Goal: Transaction & Acquisition: Subscribe to service/newsletter

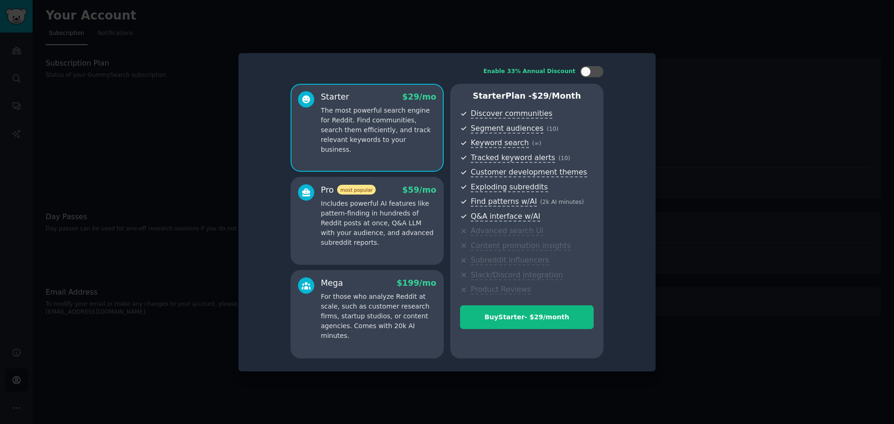
click at [67, 17] on div at bounding box center [447, 212] width 894 height 424
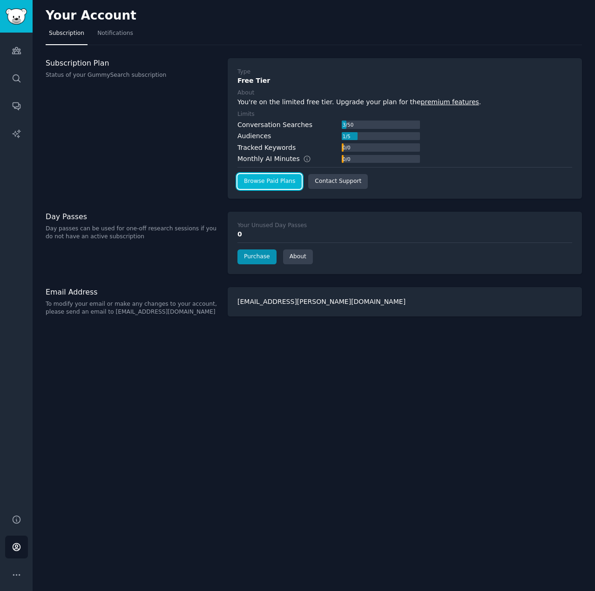
click at [274, 179] on link "Browse Paid Plans" at bounding box center [269, 181] width 64 height 15
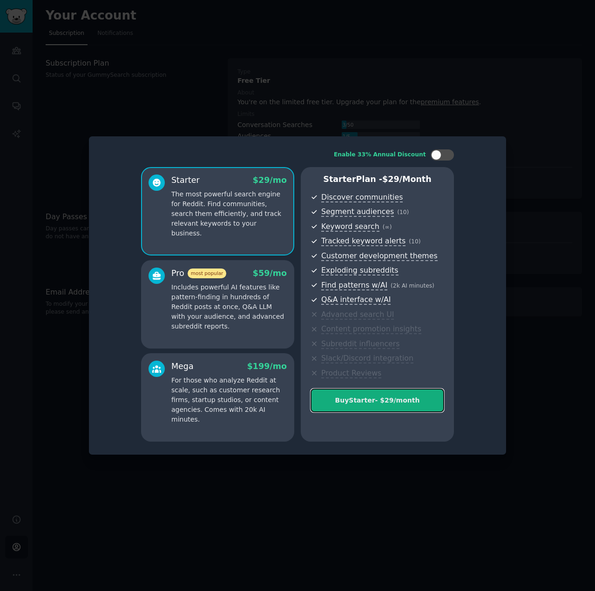
click at [380, 401] on div "Buy Starter - $ 29 /month" at bounding box center [377, 401] width 133 height 10
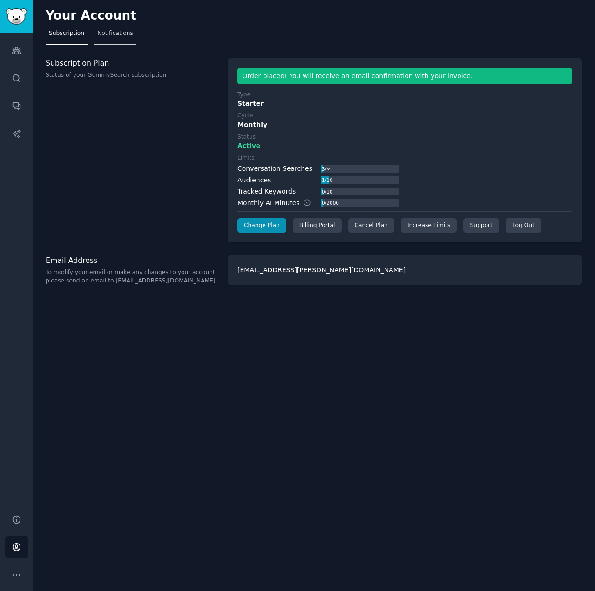
click at [106, 34] on span "Notifications" at bounding box center [115, 33] width 36 height 8
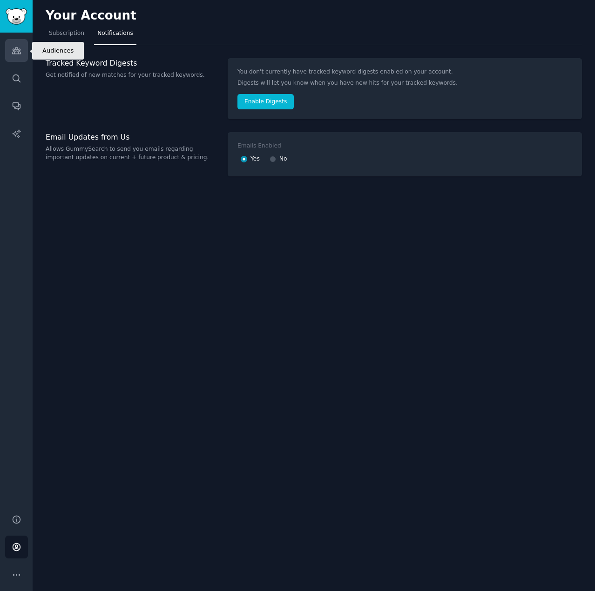
click at [17, 52] on icon "Sidebar" at bounding box center [17, 51] width 10 height 10
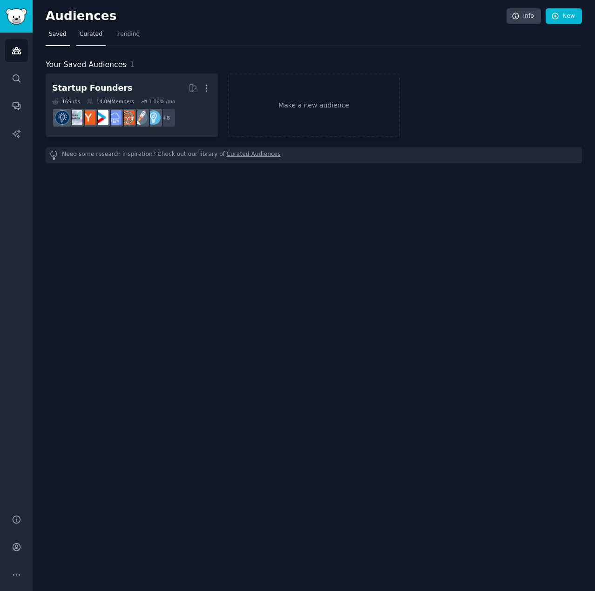
click at [92, 38] on link "Curated" at bounding box center [90, 36] width 29 height 19
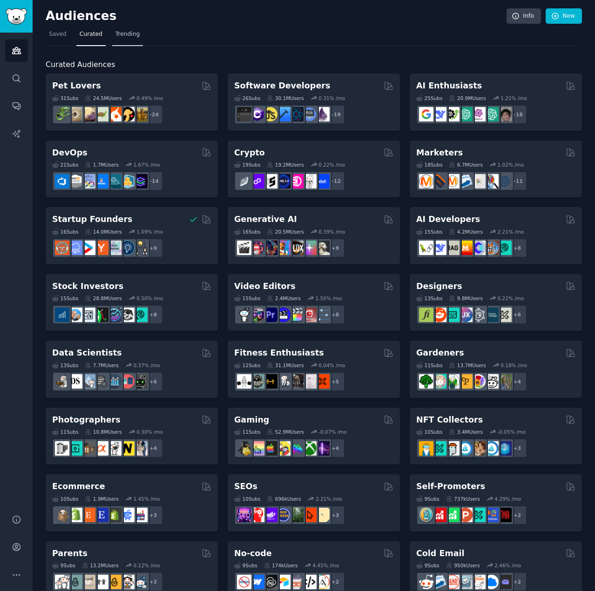
click at [128, 35] on span "Trending" at bounding box center [127, 34] width 24 height 8
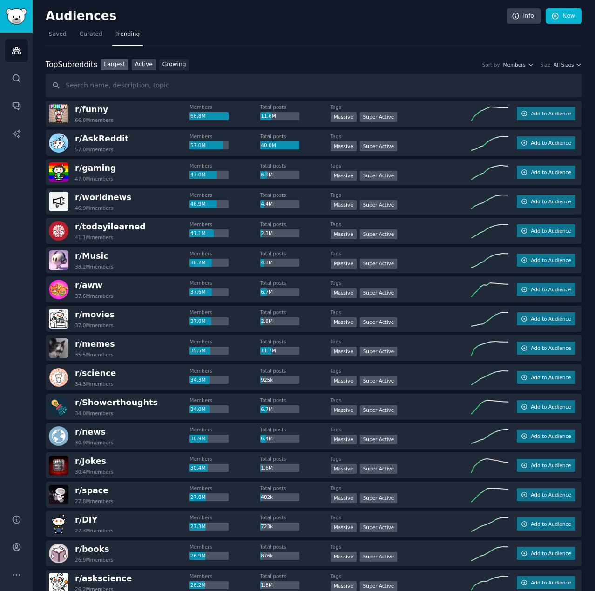
click at [140, 68] on link "Active" at bounding box center [144, 65] width 24 height 12
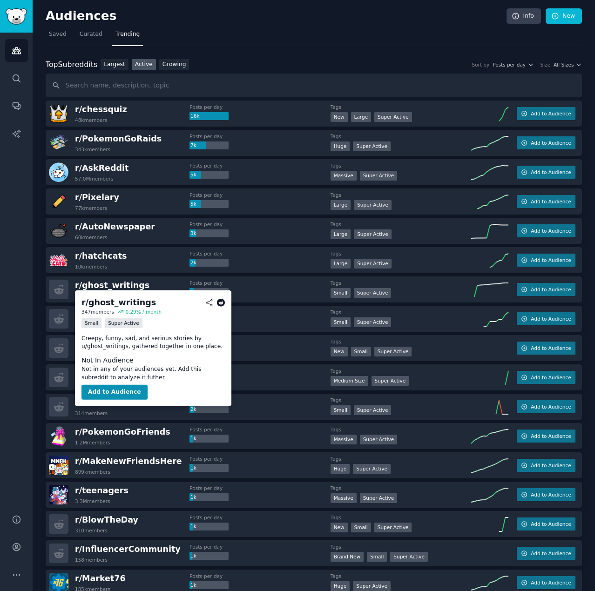
drag, startPoint x: 123, startPoint y: 286, endPoint x: 354, endPoint y: 36, distance: 339.9
click at [354, 36] on nav "Saved Curated Trending" at bounding box center [314, 36] width 536 height 19
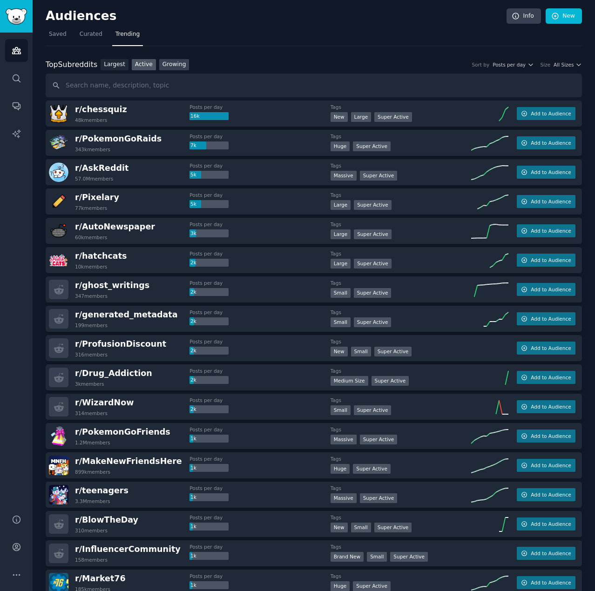
click at [170, 66] on link "Growing" at bounding box center [174, 65] width 30 height 12
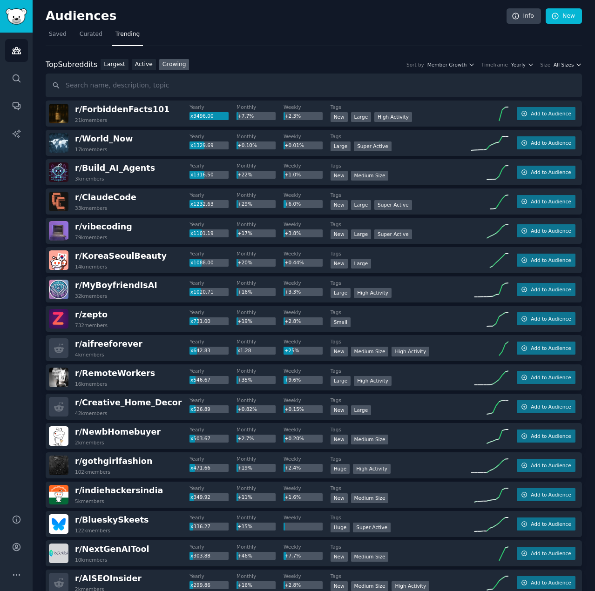
click at [572, 63] on button "All Sizes" at bounding box center [567, 64] width 28 height 7
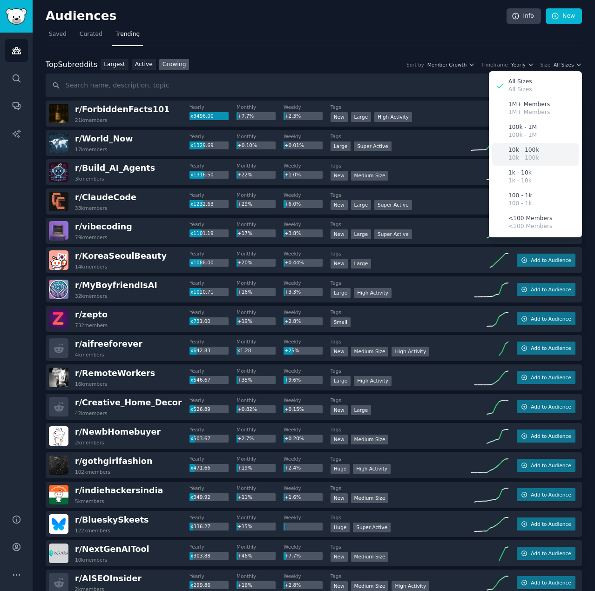
click at [527, 154] on p "10k - 100k" at bounding box center [523, 158] width 30 height 8
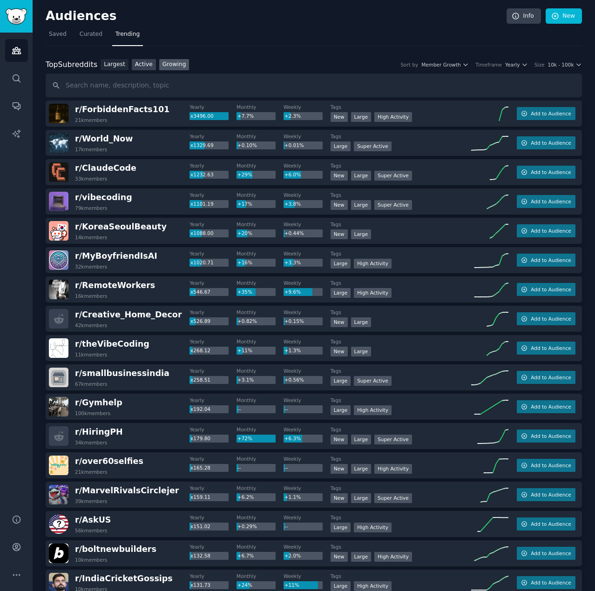
click at [137, 66] on link "Active" at bounding box center [144, 65] width 24 height 12
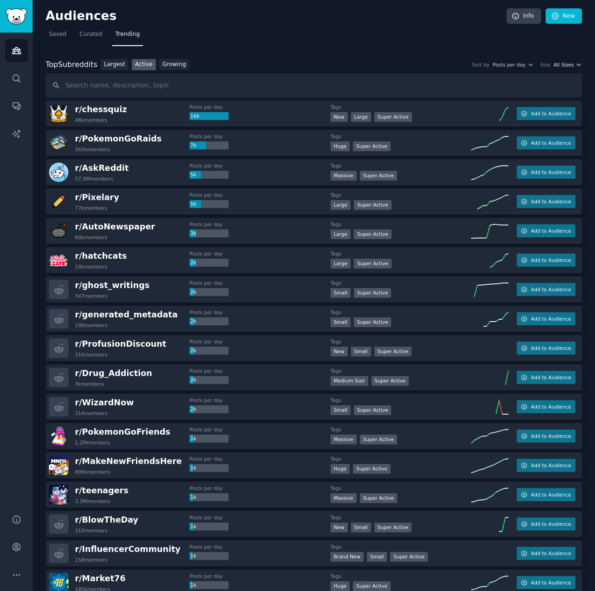
click at [575, 67] on icon "button" at bounding box center [578, 64] width 7 height 7
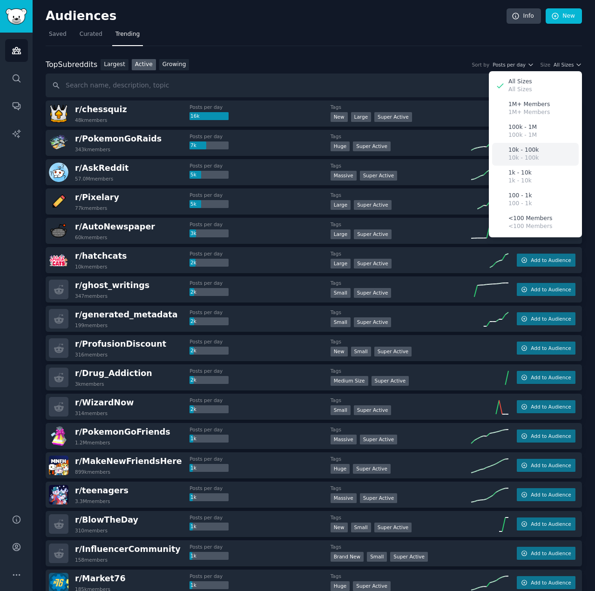
click at [531, 146] on p "10k - 100k" at bounding box center [523, 150] width 30 height 8
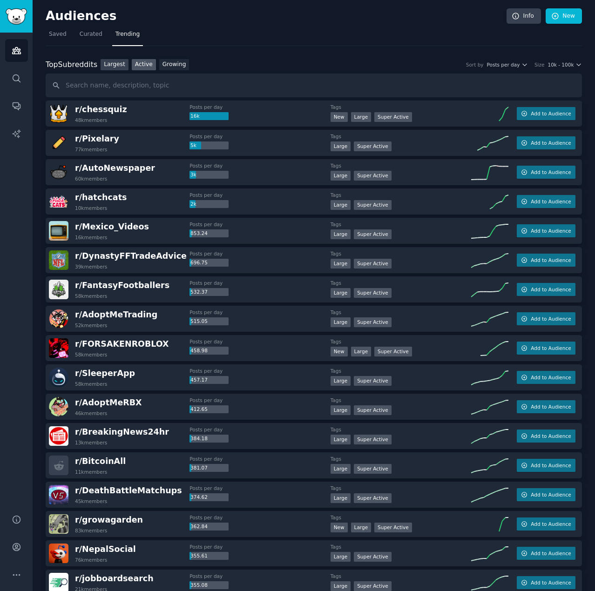
click at [111, 65] on link "Largest" at bounding box center [115, 65] width 28 height 12
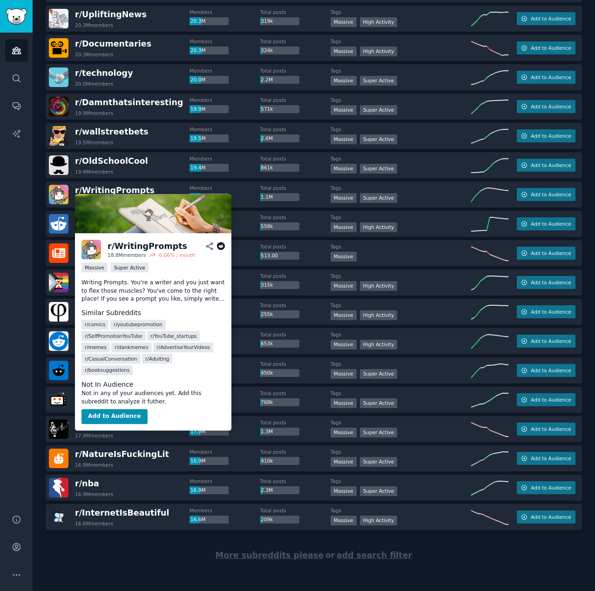
scroll to position [1035, 0]
